Goal: Task Accomplishment & Management: Manage account settings

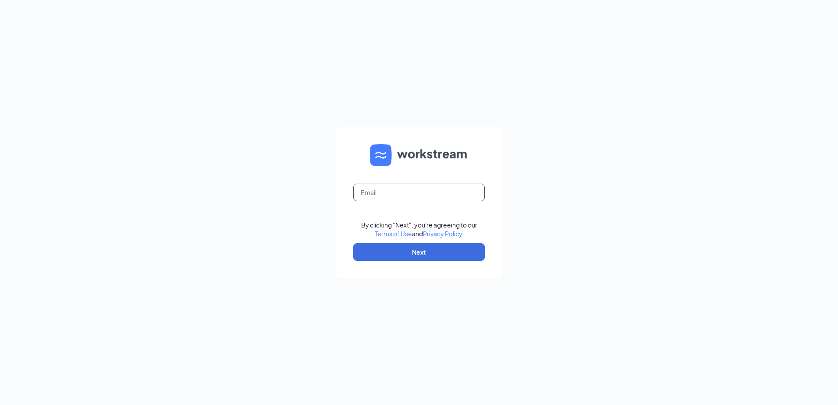
click at [383, 189] on input "text" at bounding box center [418, 193] width 131 height 18
type input "[EMAIL_ADDRESS][DOMAIN_NAME]"
click at [404, 254] on button "Next" at bounding box center [418, 252] width 131 height 18
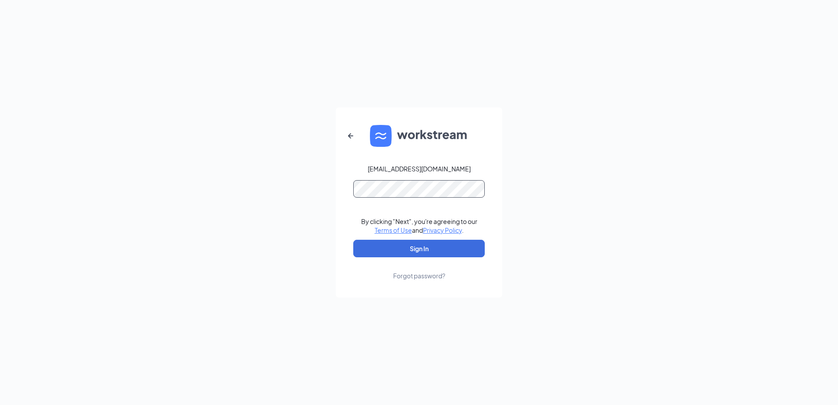
click at [353, 240] on button "Sign In" at bounding box center [418, 249] width 131 height 18
click at [435, 249] on button "Sign In" at bounding box center [418, 249] width 131 height 18
click at [473, 246] on button "Sign In" at bounding box center [418, 249] width 131 height 18
click at [417, 276] on div "Forgot password?" at bounding box center [419, 275] width 52 height 9
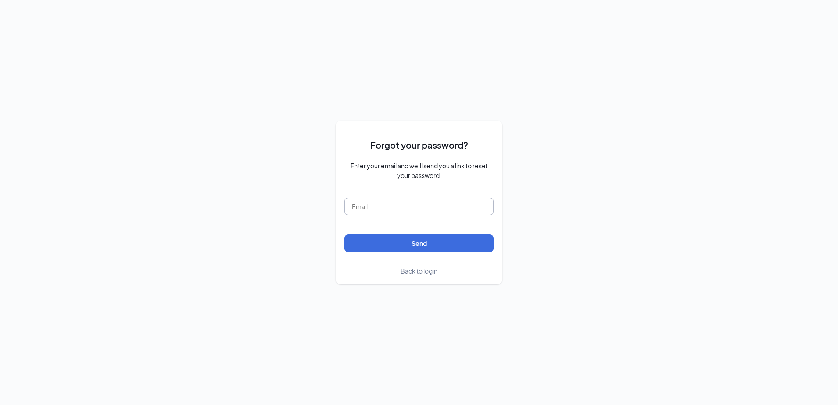
click at [392, 206] on input "text" at bounding box center [418, 207] width 149 height 18
type input "bearle@louisianabistreaux.com"
click at [449, 248] on button "Send" at bounding box center [418, 243] width 149 height 18
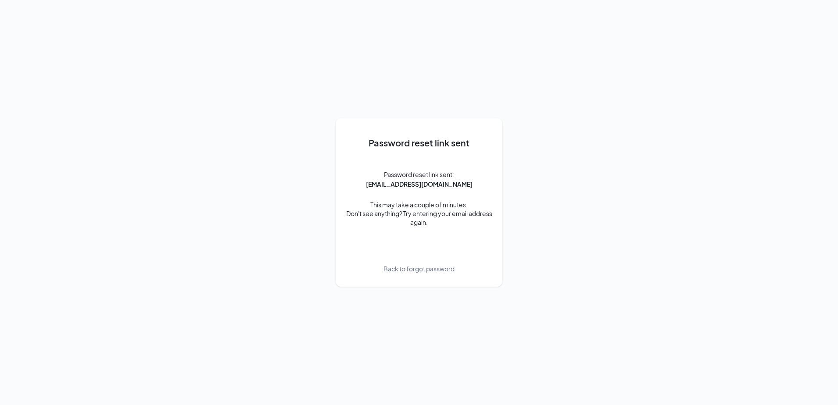
click at [430, 269] on span "Back to forgot password" at bounding box center [418, 269] width 71 height 10
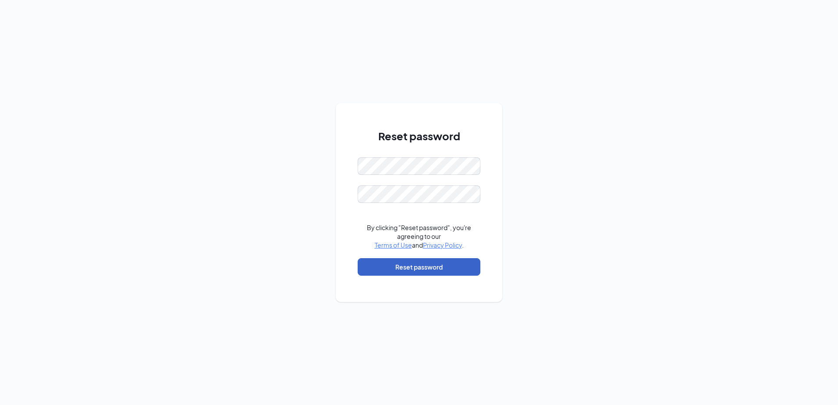
click at [413, 265] on button "Reset password" at bounding box center [418, 267] width 123 height 18
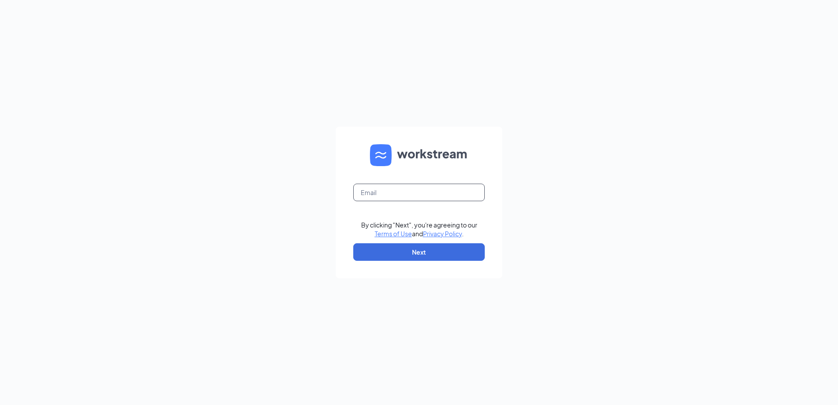
click at [464, 193] on input "text" at bounding box center [418, 193] width 131 height 18
type input "[EMAIL_ADDRESS][DOMAIN_NAME]"
click at [438, 259] on button "Next" at bounding box center [418, 252] width 131 height 18
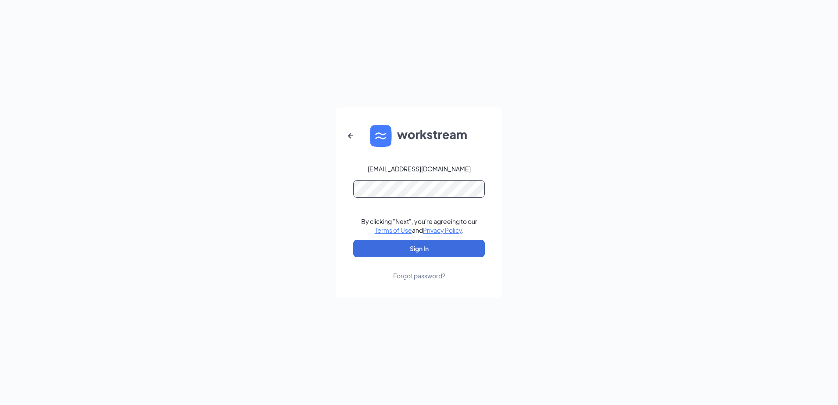
click at [353, 240] on button "Sign In" at bounding box center [418, 249] width 131 height 18
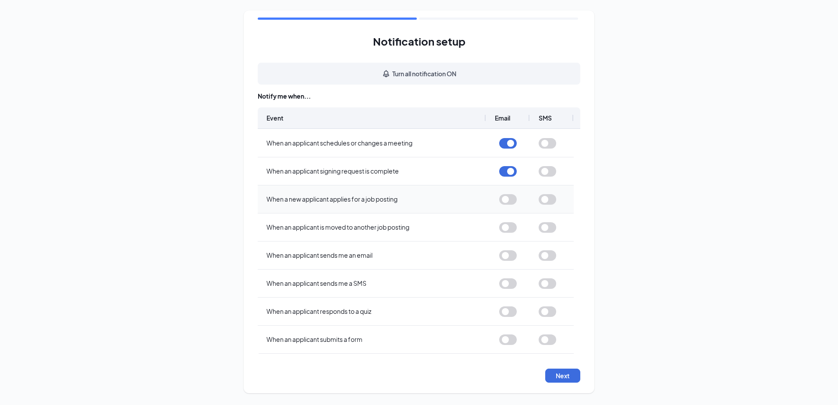
click at [504, 203] on button "button" at bounding box center [508, 199] width 18 height 11
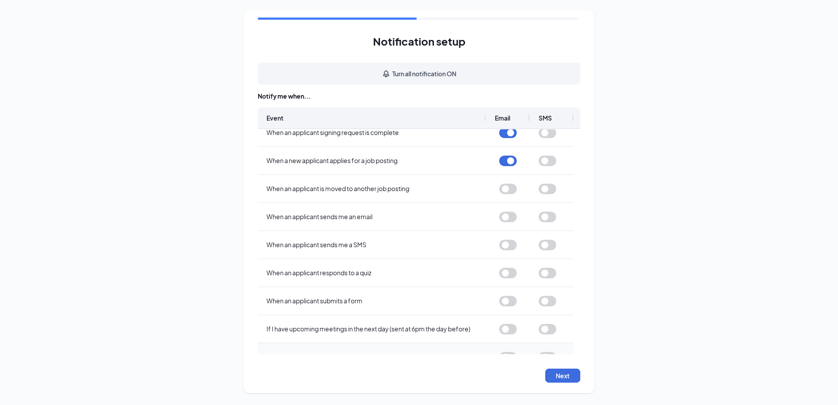
scroll to position [56, 0]
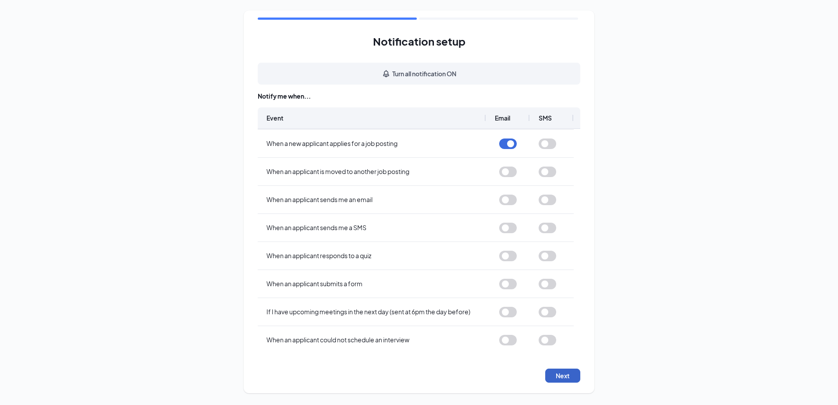
click at [562, 375] on button "Next" at bounding box center [562, 375] width 35 height 14
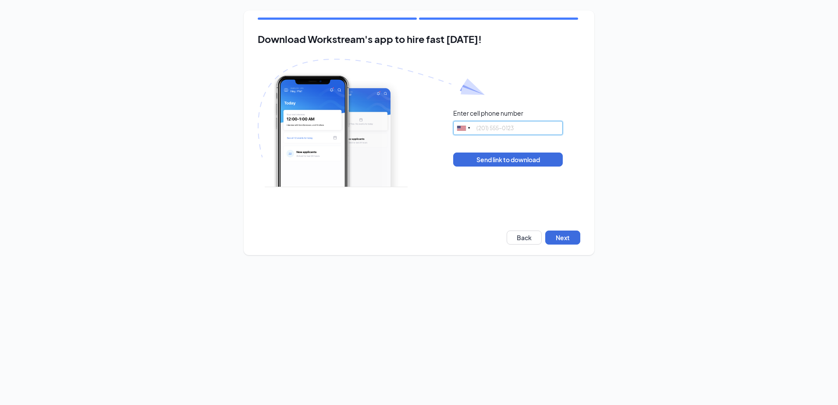
click at [495, 132] on input "tel" at bounding box center [508, 128] width 110 height 14
type input "4703787157"
click at [507, 160] on button "Send link to download" at bounding box center [508, 159] width 110 height 14
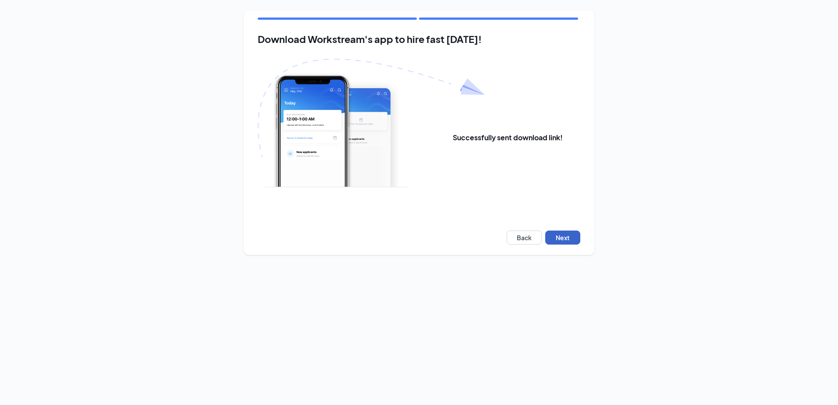
click at [559, 240] on button "Next" at bounding box center [562, 237] width 35 height 14
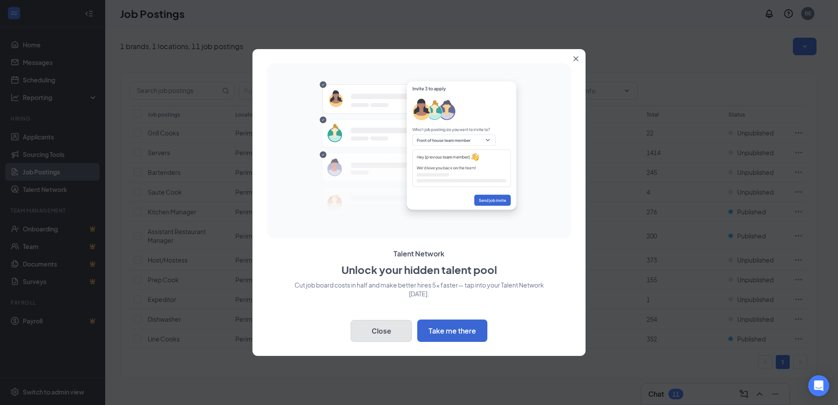
click at [376, 328] on button "Close" at bounding box center [380, 331] width 61 height 22
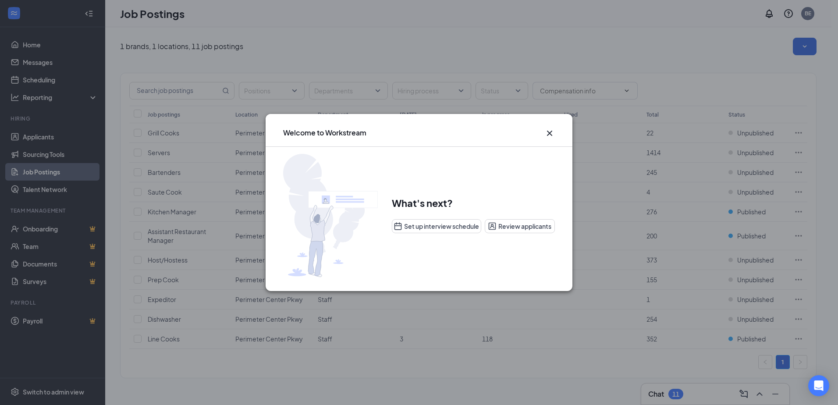
click at [549, 134] on icon "Cross" at bounding box center [549, 133] width 11 height 11
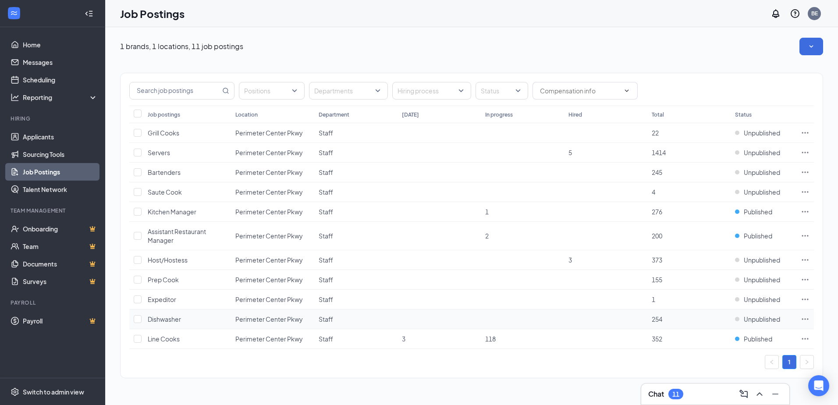
click at [806, 319] on icon "Ellipses" at bounding box center [804, 319] width 9 height 9
click at [58, 138] on link "Applicants" at bounding box center [60, 137] width 75 height 18
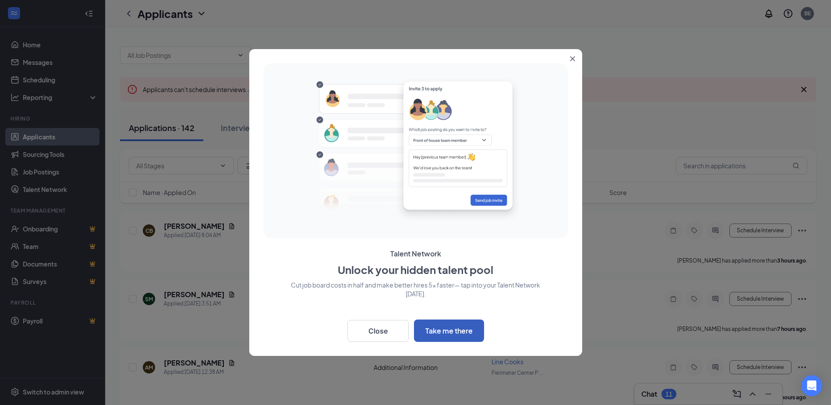
click at [442, 329] on button "Take me there" at bounding box center [449, 330] width 70 height 22
